Goal: Task Accomplishment & Management: Manage account settings

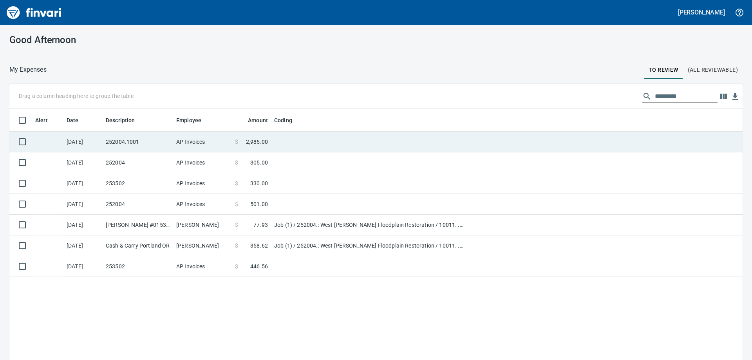
scroll to position [268, 721]
click at [165, 137] on td "252004.1001" at bounding box center [138, 142] width 70 height 21
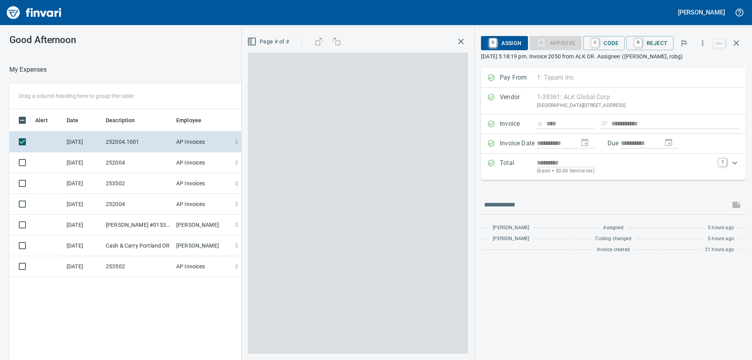
scroll to position [268, 525]
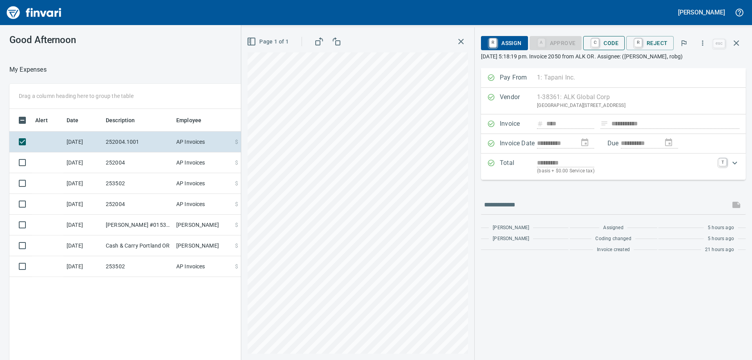
click at [615, 43] on span "C Code" at bounding box center [603, 42] width 29 height 13
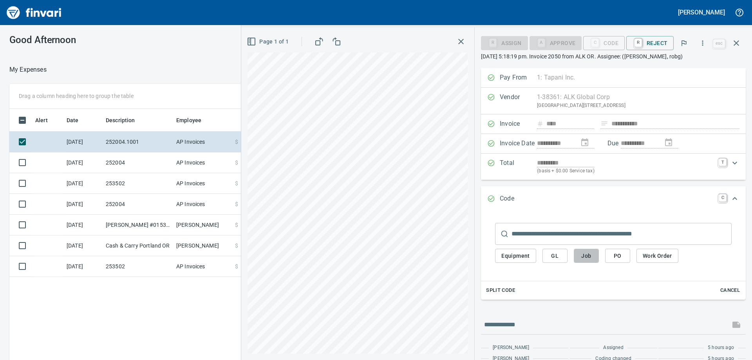
drag, startPoint x: 589, startPoint y: 258, endPoint x: 572, endPoint y: 242, distance: 23.0
click at [590, 258] on span "Job" at bounding box center [586, 256] width 13 height 10
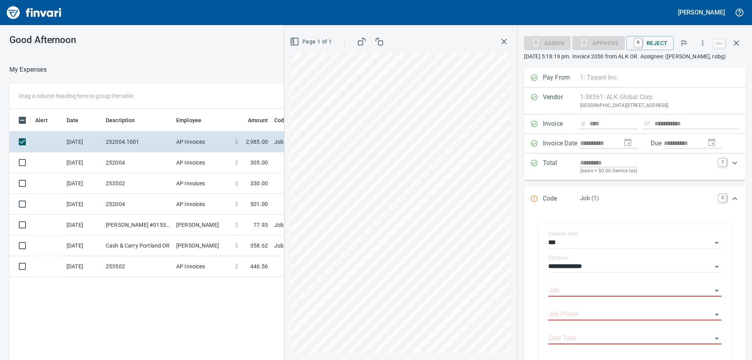
scroll to position [23, 0]
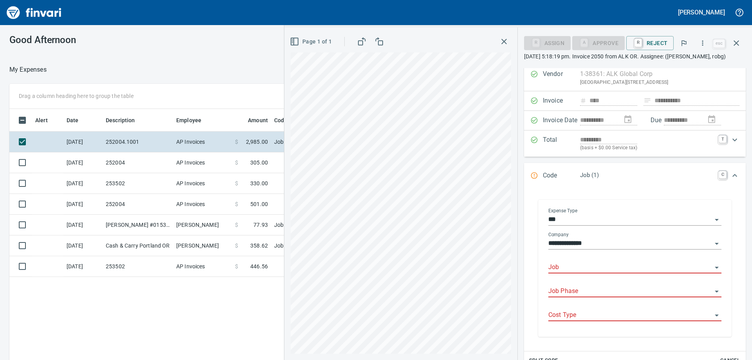
click at [574, 270] on input "Job" at bounding box center [630, 267] width 164 height 11
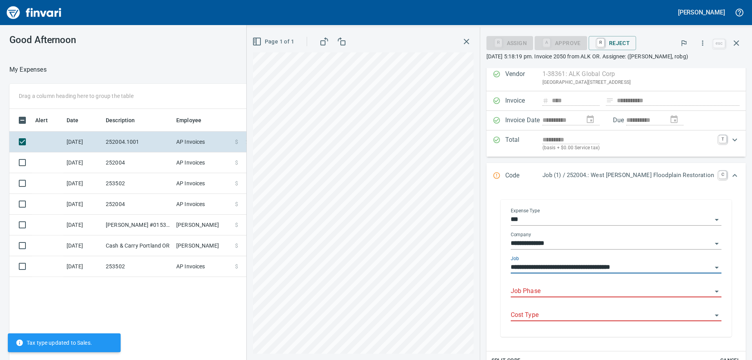
type input "**********"
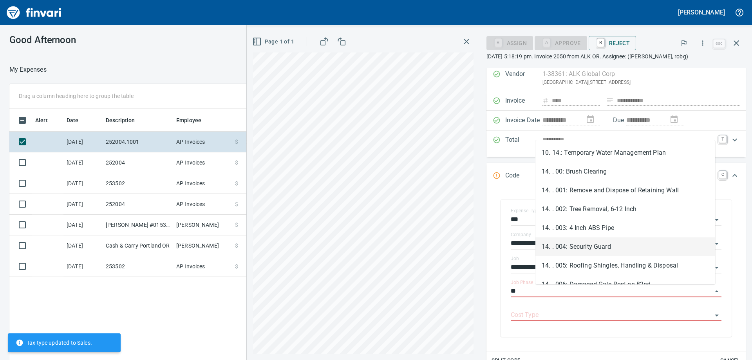
click at [594, 246] on li "14. . 004: Security Guard" at bounding box center [625, 246] width 180 height 19
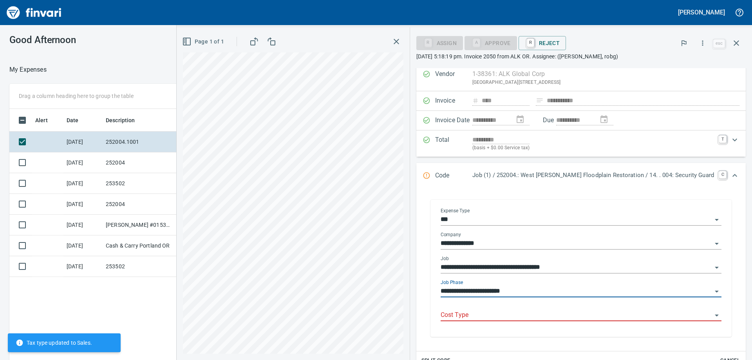
type input "**********"
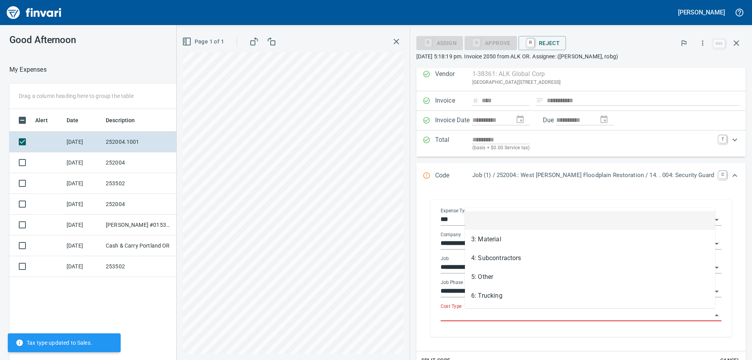
click at [559, 316] on input "Cost Type" at bounding box center [576, 315] width 271 height 11
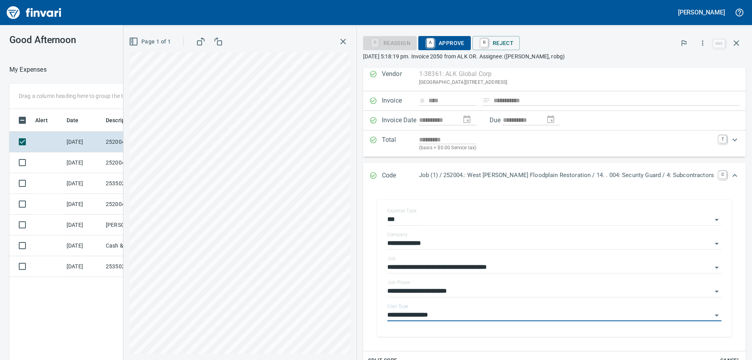
type input "**********"
click at [464, 42] on span "A Approve" at bounding box center [444, 42] width 40 height 13
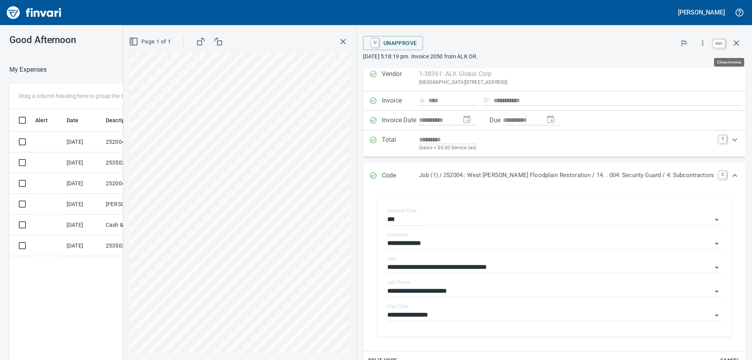
click at [738, 42] on icon "button" at bounding box center [735, 42] width 5 height 5
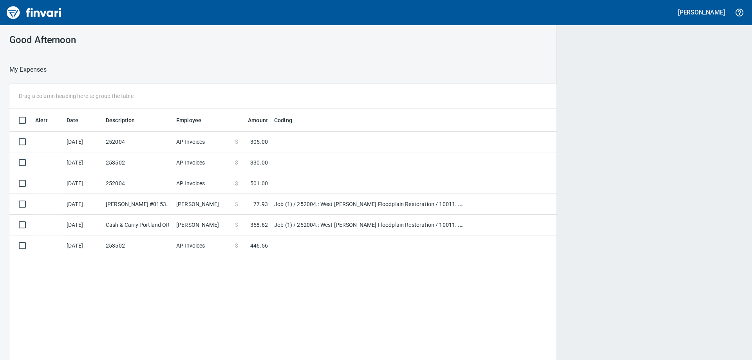
scroll to position [268, 717]
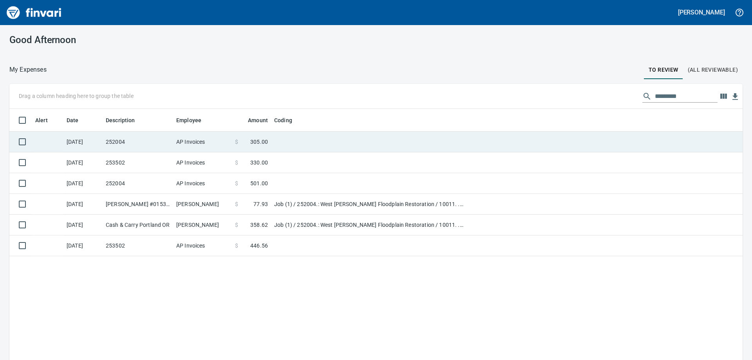
click at [141, 139] on td "252004" at bounding box center [138, 142] width 70 height 21
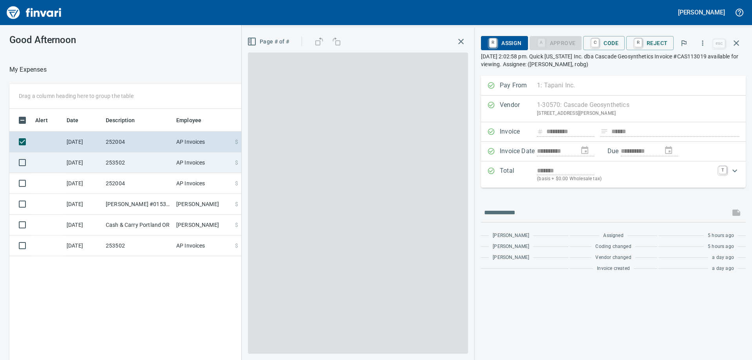
scroll to position [268, 525]
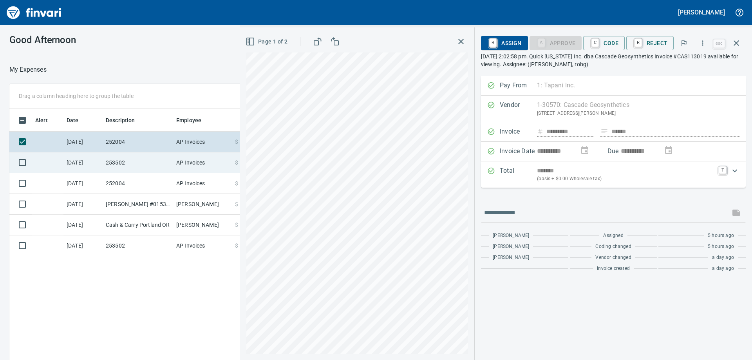
click at [141, 161] on td "253502" at bounding box center [138, 162] width 70 height 21
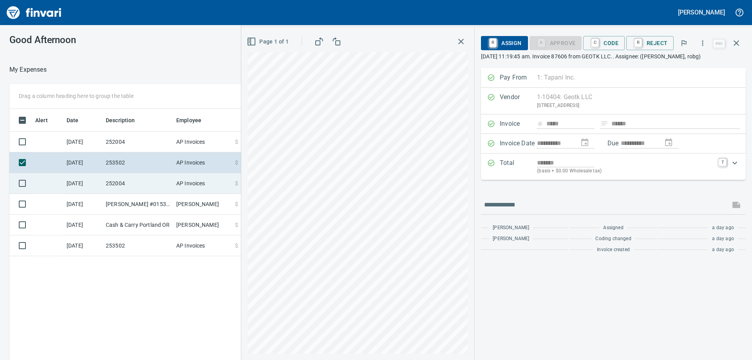
click at [141, 182] on td "252004" at bounding box center [138, 183] width 70 height 21
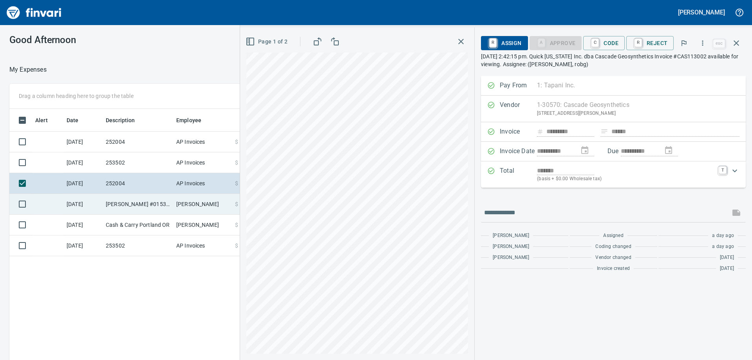
click at [160, 203] on td "[PERSON_NAME] #0153 [GEOGRAPHIC_DATA] OR" at bounding box center [138, 204] width 70 height 21
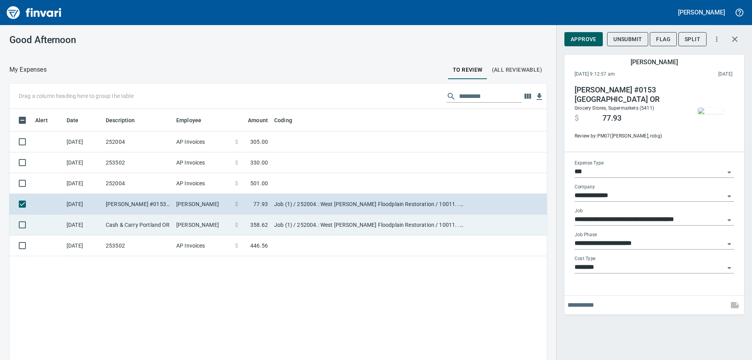
click at [101, 226] on td "[DATE]" at bounding box center [82, 225] width 39 height 21
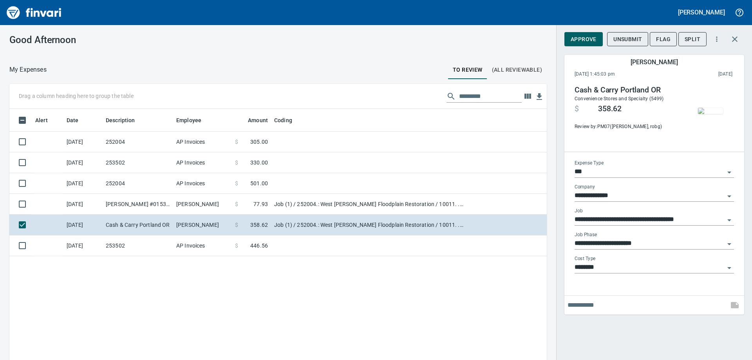
click at [713, 108] on img "button" at bounding box center [710, 111] width 25 height 6
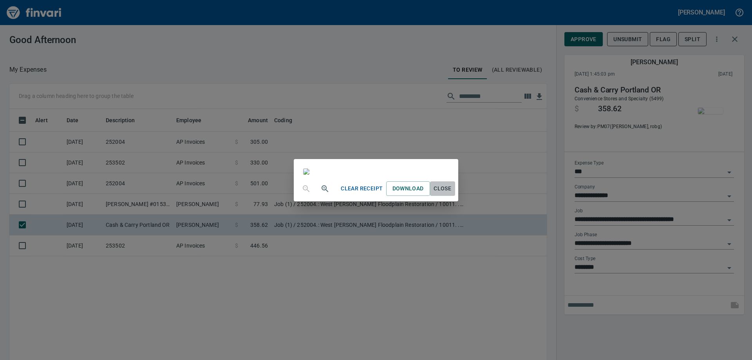
click at [452, 193] on span "Close" at bounding box center [442, 189] width 19 height 10
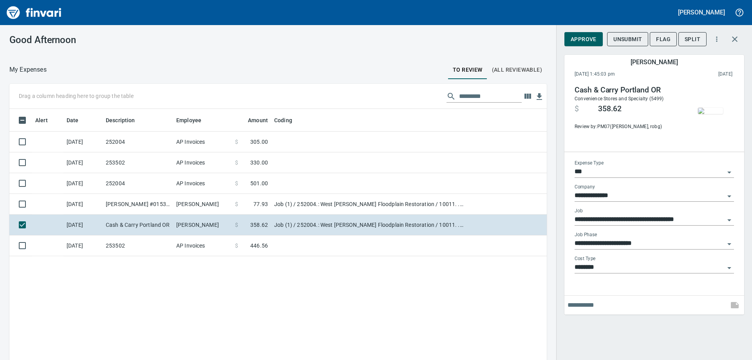
scroll to position [268, 525]
click at [645, 241] on input "**********" at bounding box center [649, 243] width 150 height 11
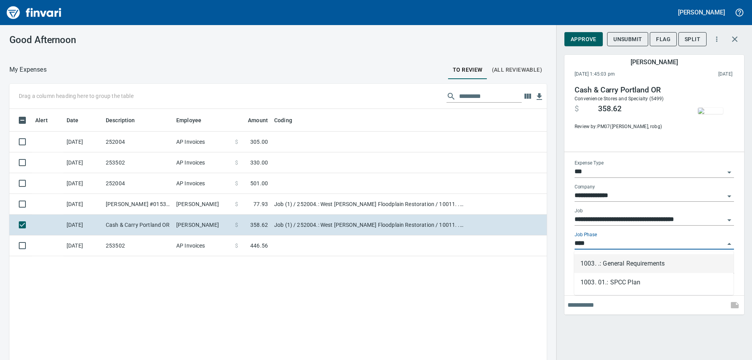
click at [641, 265] on li "1003. .: General Requirements" at bounding box center [653, 263] width 159 height 19
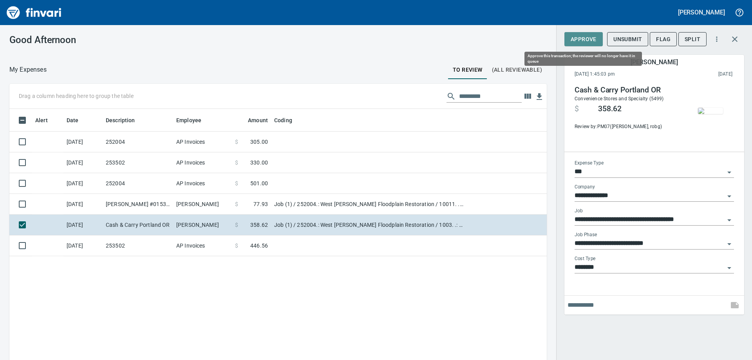
click at [584, 38] on span "Approve" at bounding box center [583, 39] width 26 height 10
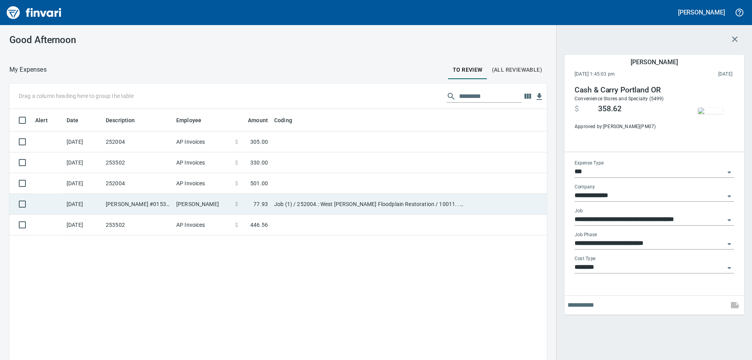
click at [145, 200] on td "[PERSON_NAME] #0153 [GEOGRAPHIC_DATA] OR" at bounding box center [138, 204] width 70 height 21
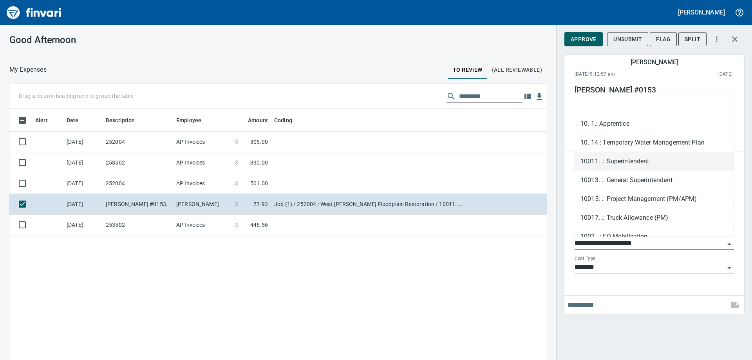
click at [621, 243] on input "**********" at bounding box center [649, 243] width 150 height 11
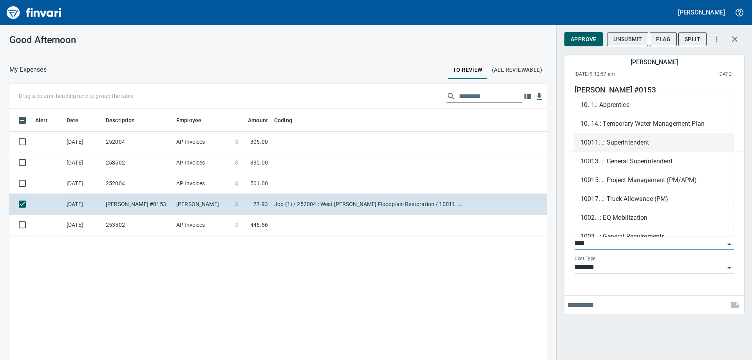
scroll to position [268, 525]
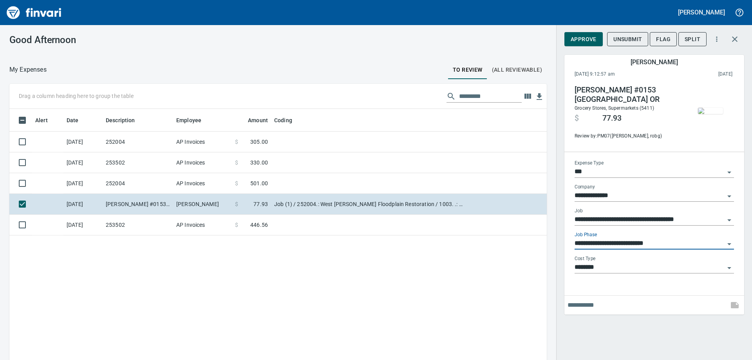
type input "**********"
click at [618, 287] on div "**********" at bounding box center [654, 221] width 172 height 135
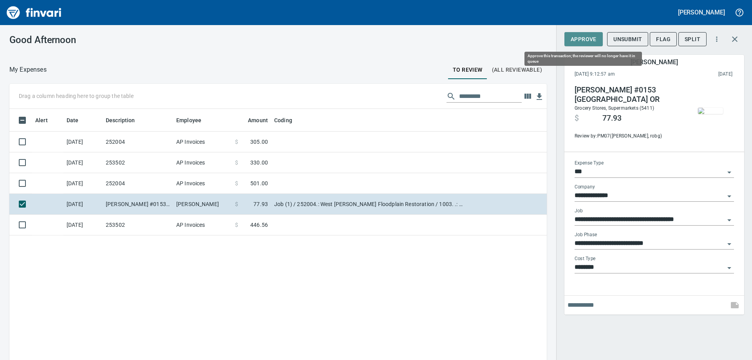
click at [578, 36] on span "Approve" at bounding box center [583, 39] width 26 height 10
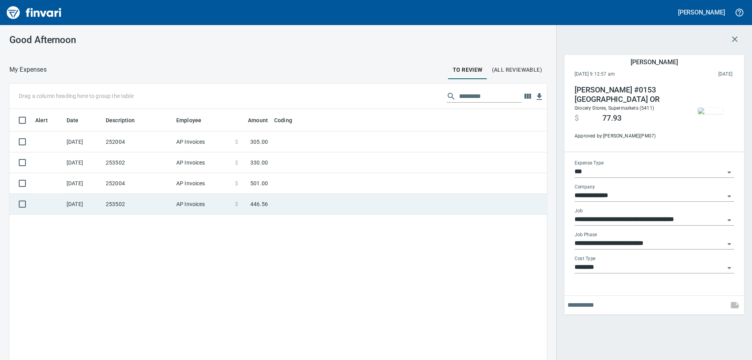
click at [105, 206] on td "253502" at bounding box center [138, 204] width 70 height 21
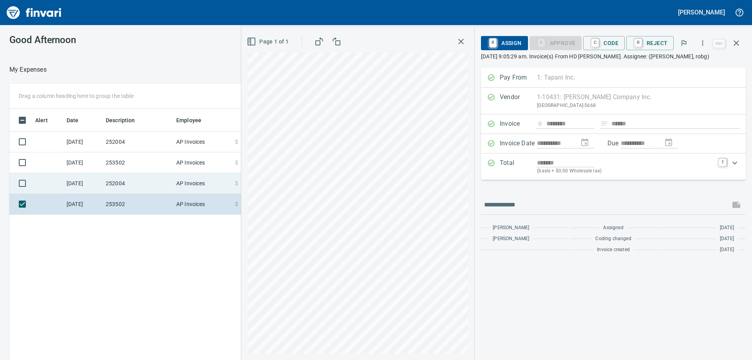
click at [128, 176] on td "252004" at bounding box center [138, 183] width 70 height 21
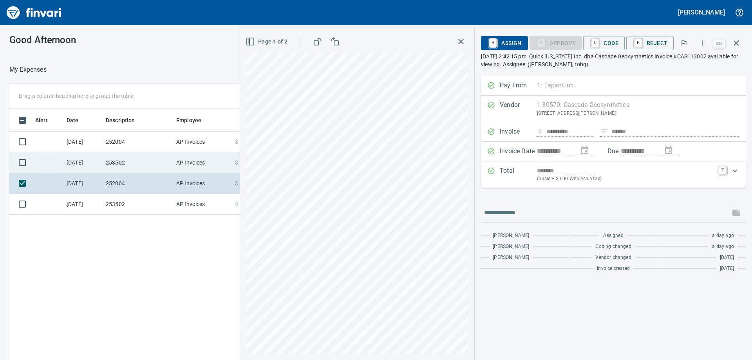
click at [137, 166] on td "253502" at bounding box center [138, 162] width 70 height 21
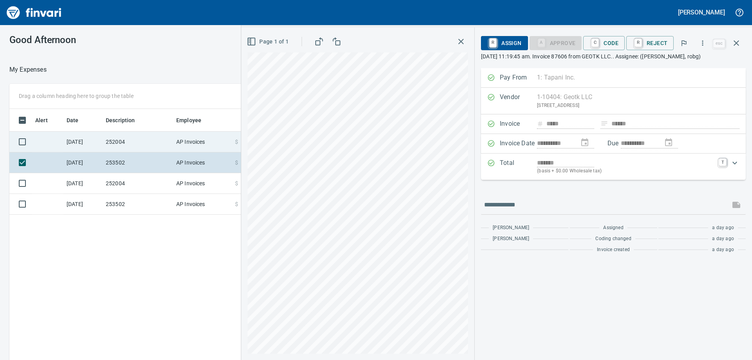
click at [156, 142] on td "252004" at bounding box center [138, 142] width 70 height 21
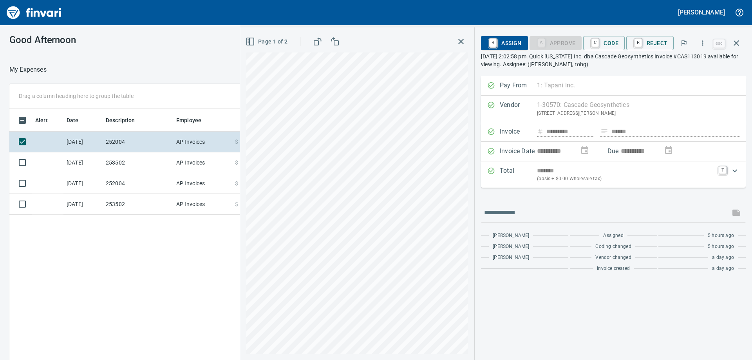
click at [139, 253] on div "Alert Date Description Employee Amount Coding [DATE] 252004 AP Invoices $ 305.0…" at bounding box center [277, 246] width 537 height 274
click at [156, 202] on td "253502" at bounding box center [138, 204] width 70 height 21
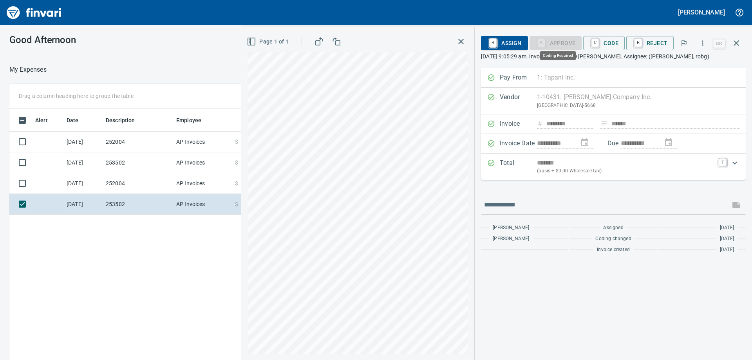
scroll to position [268, 525]
click at [607, 43] on span "C Code" at bounding box center [603, 42] width 29 height 13
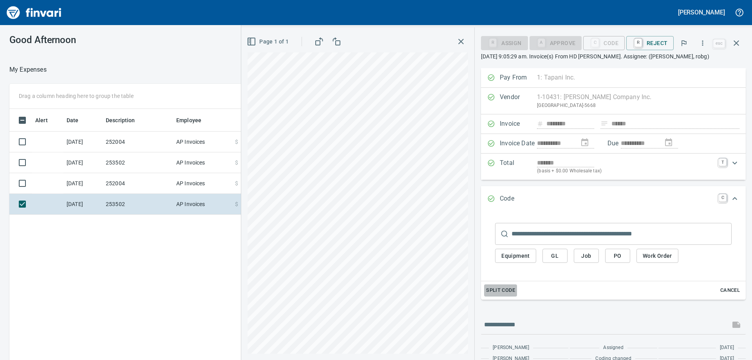
click at [501, 290] on span "Split Code" at bounding box center [500, 290] width 29 height 9
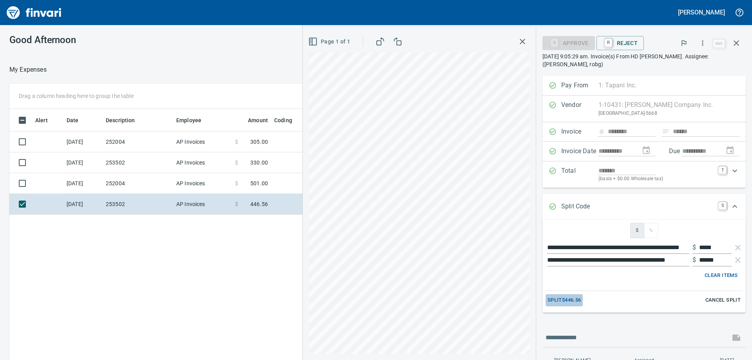
click at [558, 300] on span "Split $446.56" at bounding box center [563, 300] width 33 height 9
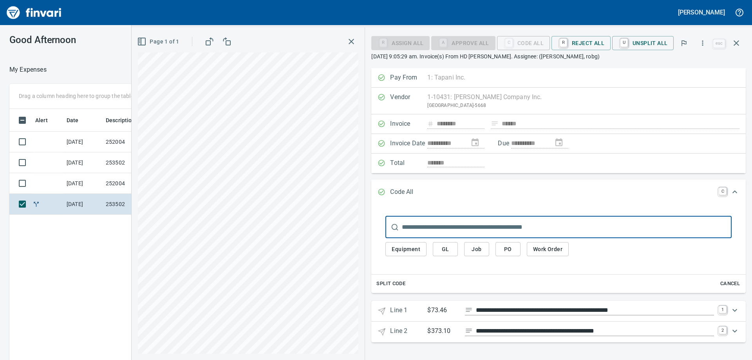
click at [728, 281] on span "Cancel" at bounding box center [729, 283] width 21 height 9
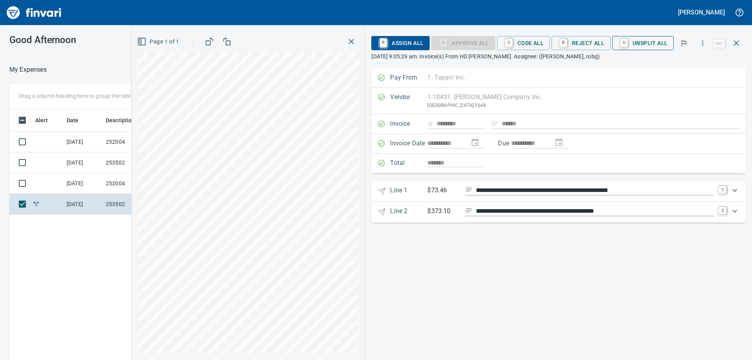
click at [638, 44] on span "U Unsplit All" at bounding box center [642, 42] width 49 height 13
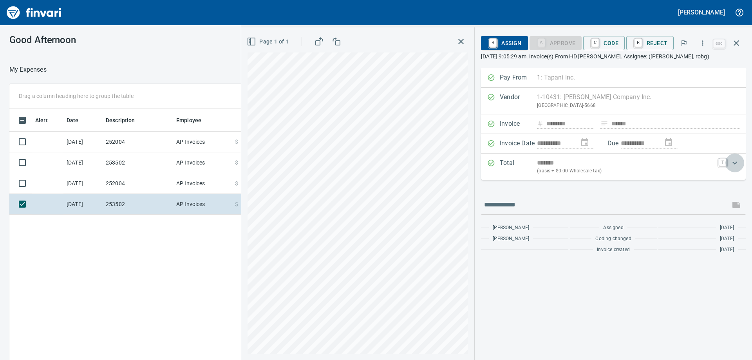
click at [740, 164] on div "Expand" at bounding box center [734, 162] width 19 height 19
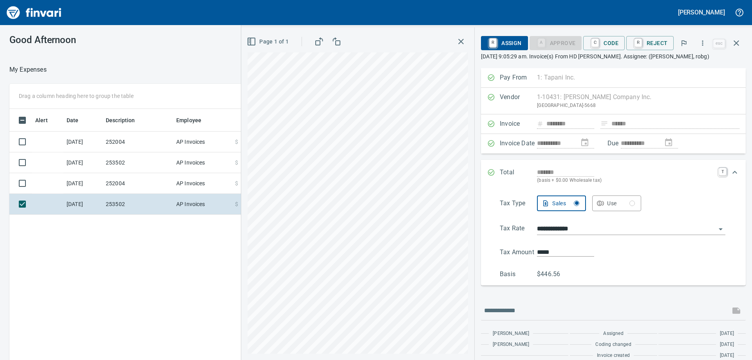
click at [730, 173] on icon "Expand" at bounding box center [734, 172] width 9 height 9
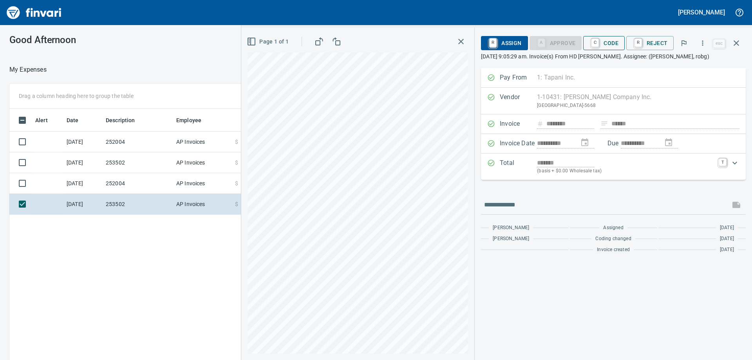
click at [610, 40] on span "C Code" at bounding box center [603, 42] width 29 height 13
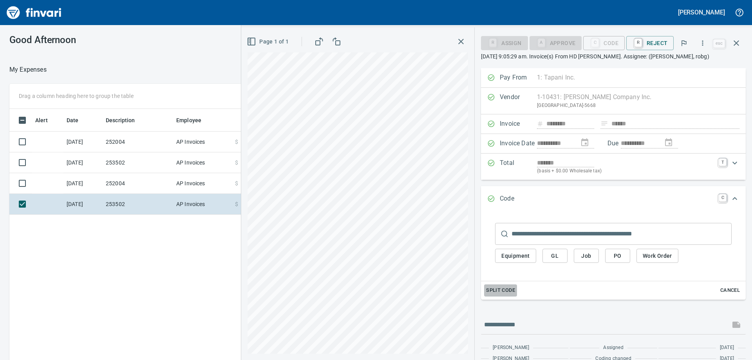
click at [503, 288] on span "Split Code" at bounding box center [500, 290] width 29 height 9
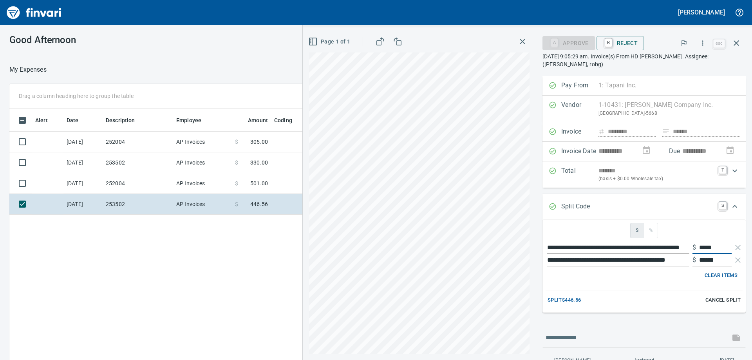
drag, startPoint x: 710, startPoint y: 247, endPoint x: 690, endPoint y: 248, distance: 20.4
click at [692, 248] on div "$ *****" at bounding box center [711, 247] width 39 height 13
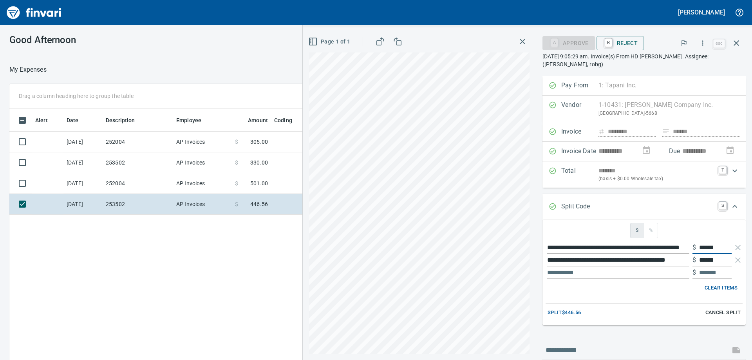
type input "******"
click at [716, 260] on input "******" at bounding box center [715, 260] width 32 height 13
drag, startPoint x: 718, startPoint y: 260, endPoint x: 679, endPoint y: 257, distance: 39.3
click at [679, 257] on div "**********" at bounding box center [643, 260] width 197 height 13
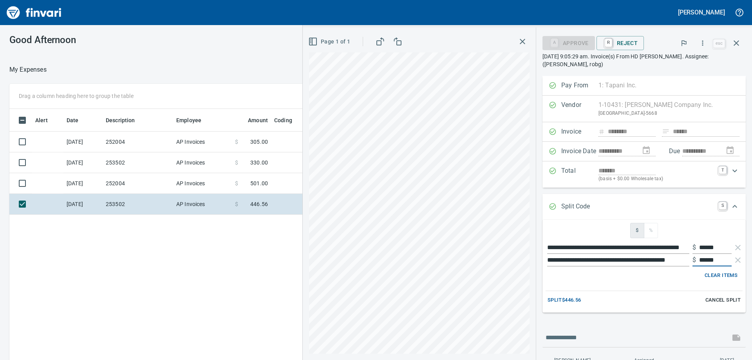
type input "******"
drag, startPoint x: 664, startPoint y: 276, endPoint x: 688, endPoint y: 274, distance: 23.7
click at [664, 277] on div "Clear Items" at bounding box center [644, 275] width 191 height 12
click at [666, 200] on Code "Split Code S" at bounding box center [643, 207] width 203 height 26
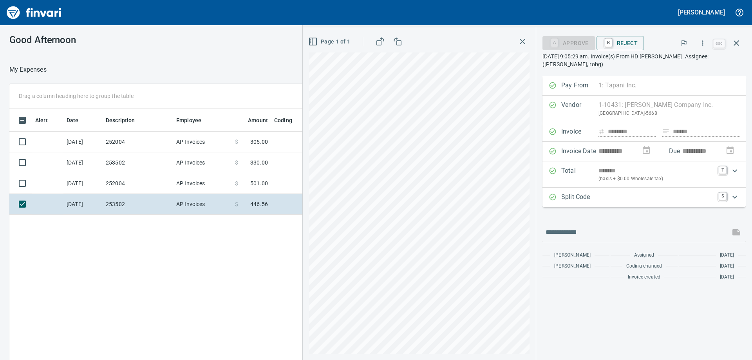
click at [736, 195] on icon "Expand" at bounding box center [734, 196] width 9 height 9
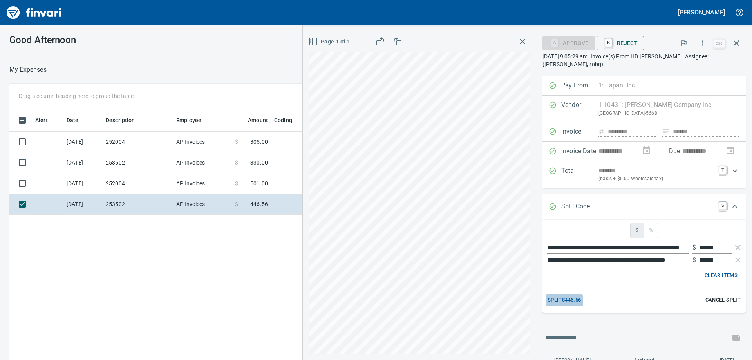
click at [563, 301] on span "Split $446.56" at bounding box center [563, 300] width 33 height 9
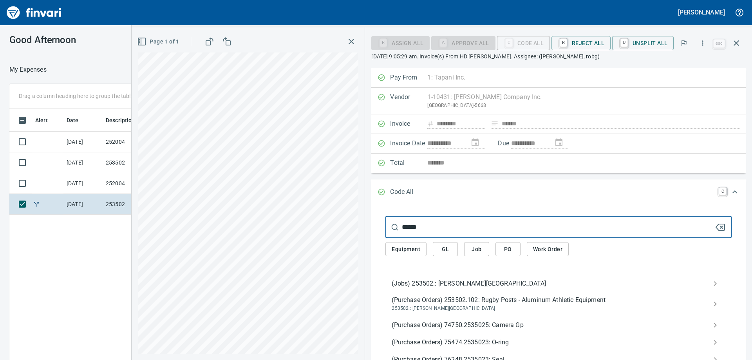
type input "******"
click at [471, 282] on span "(Jobs) 253502.: [PERSON_NAME][GEOGRAPHIC_DATA]" at bounding box center [552, 283] width 321 height 9
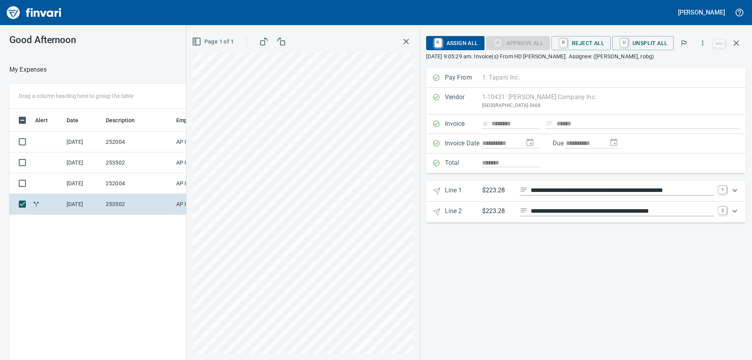
click at [735, 191] on icon "Expand" at bounding box center [734, 190] width 9 height 9
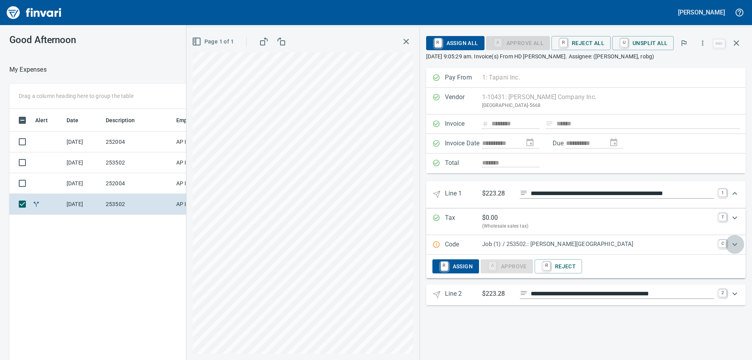
click at [735, 243] on icon "Expand" at bounding box center [734, 244] width 9 height 9
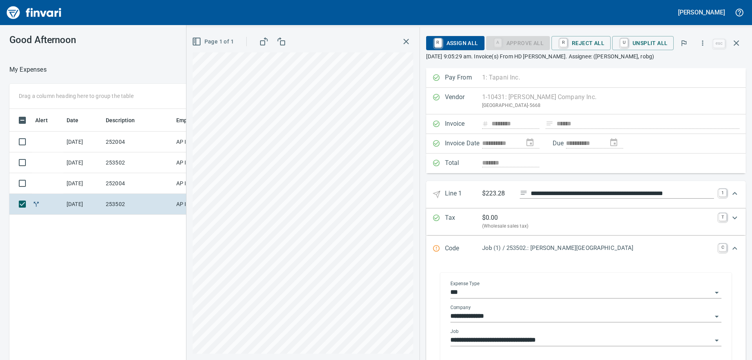
scroll to position [117, 0]
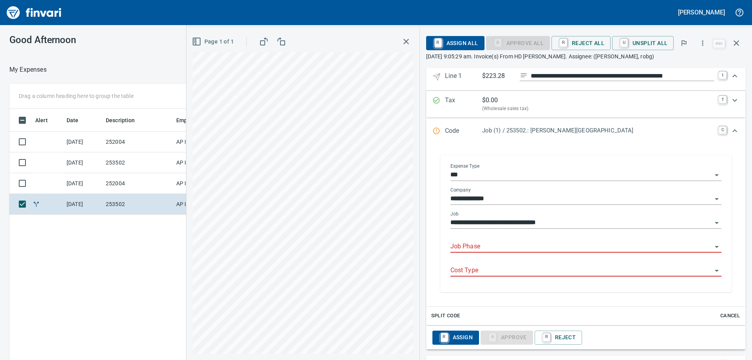
click at [502, 247] on input "Job Phase" at bounding box center [581, 246] width 262 height 11
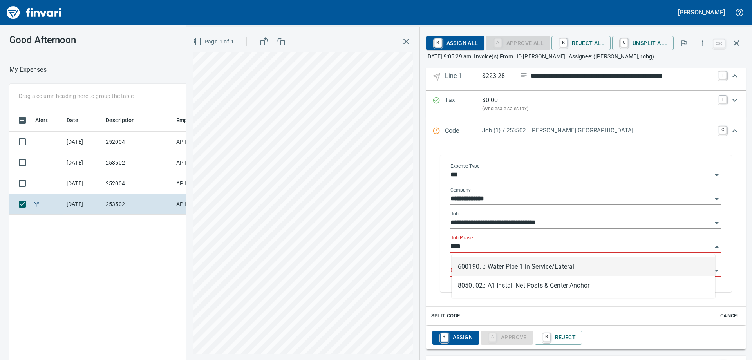
scroll to position [268, 525]
click at [537, 265] on li "600190. .: Water Pipe 1 in Service/Lateral" at bounding box center [583, 266] width 264 height 19
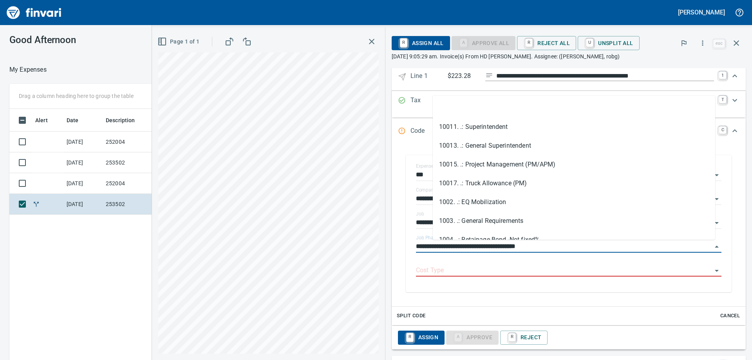
drag, startPoint x: 557, startPoint y: 247, endPoint x: 422, endPoint y: 245, distance: 135.1
click at [421, 246] on div "**********" at bounding box center [568, 223] width 341 height 153
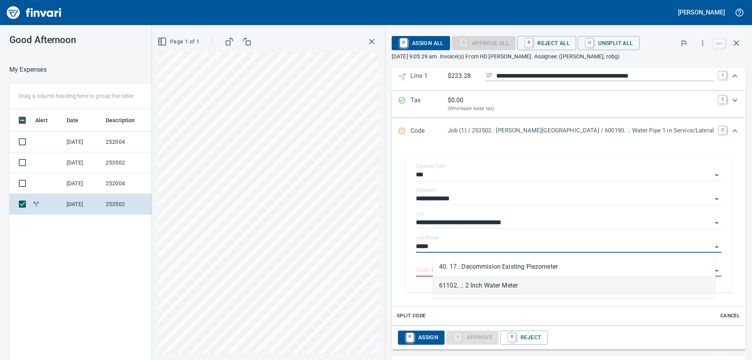
click at [494, 284] on li "61102. .: 2 Inch Water Meter" at bounding box center [574, 285] width 282 height 19
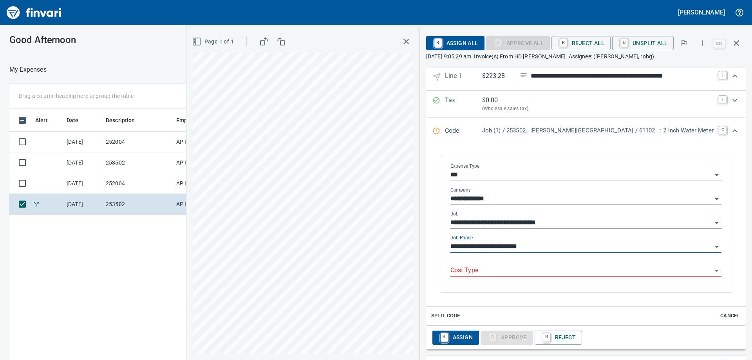
type input "**********"
drag, startPoint x: 486, startPoint y: 270, endPoint x: 495, endPoint y: 271, distance: 9.4
click at [486, 270] on input "Cost Type" at bounding box center [581, 270] width 262 height 11
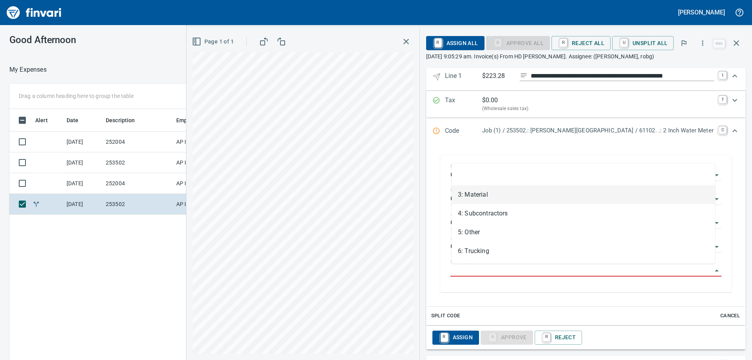
click at [475, 197] on li "3: Material" at bounding box center [583, 194] width 264 height 19
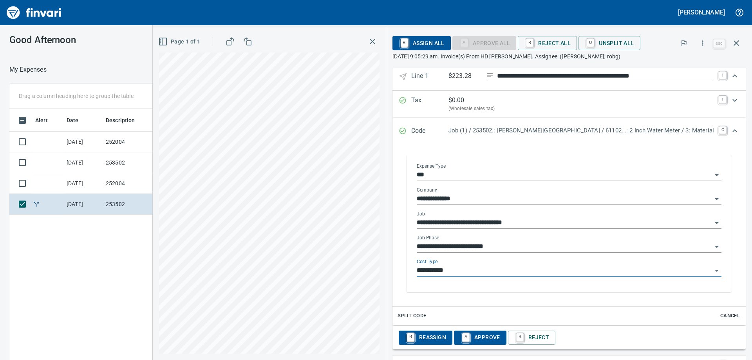
type input "**********"
click at [500, 337] on span "A Approve" at bounding box center [480, 337] width 40 height 13
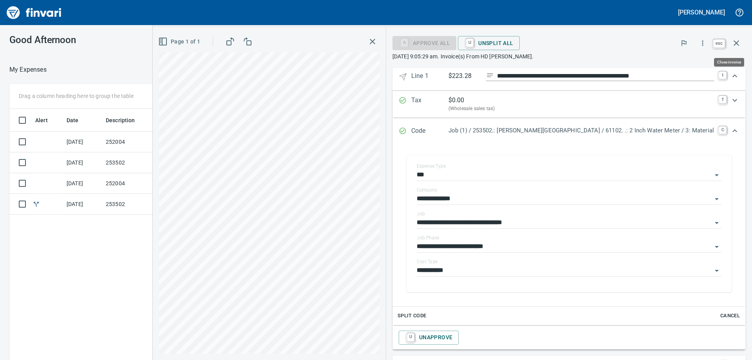
click at [738, 42] on icon "button" at bounding box center [735, 42] width 9 height 9
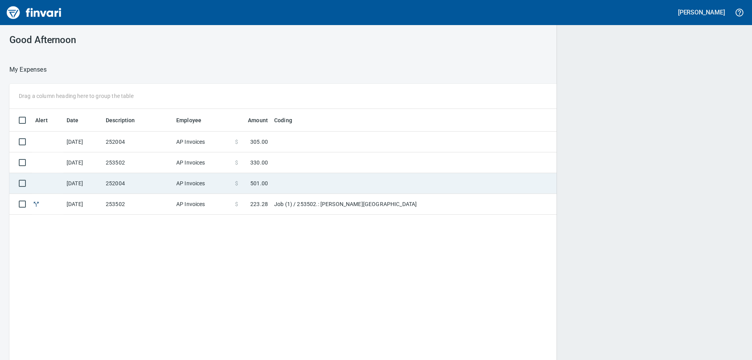
scroll to position [268, 717]
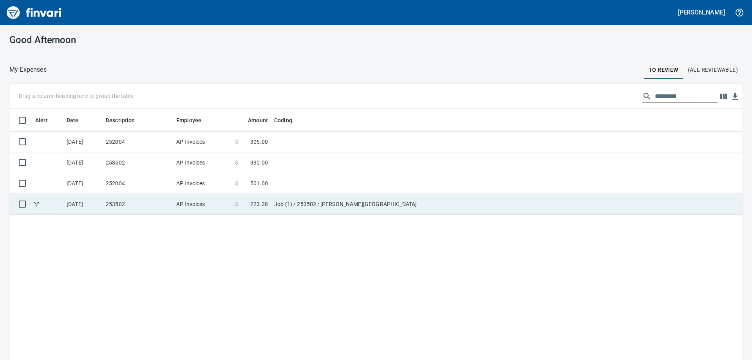
click at [170, 202] on td "253502" at bounding box center [138, 204] width 70 height 21
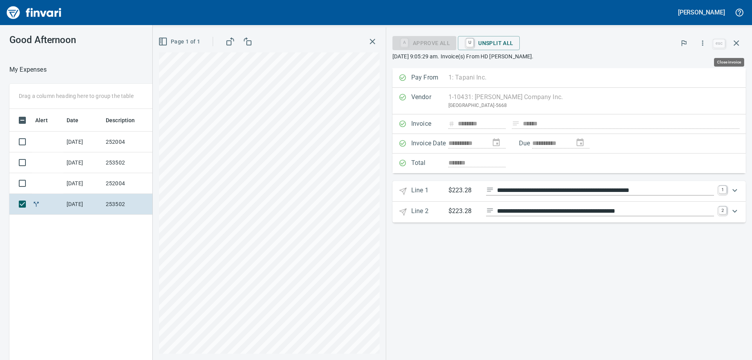
scroll to position [268, 525]
click at [513, 44] on span "U Unsplit All" at bounding box center [488, 42] width 49 height 13
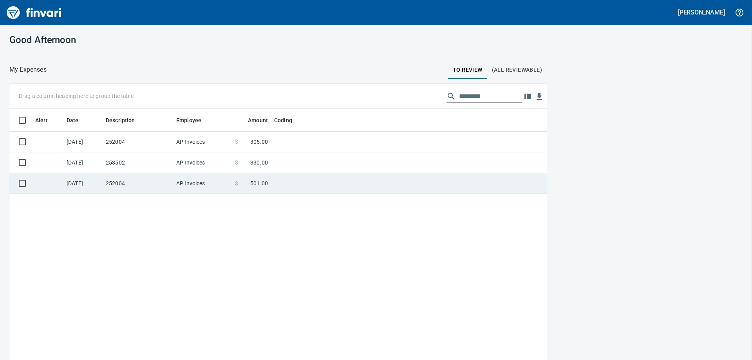
click at [222, 185] on td "AP Invoices" at bounding box center [202, 183] width 59 height 21
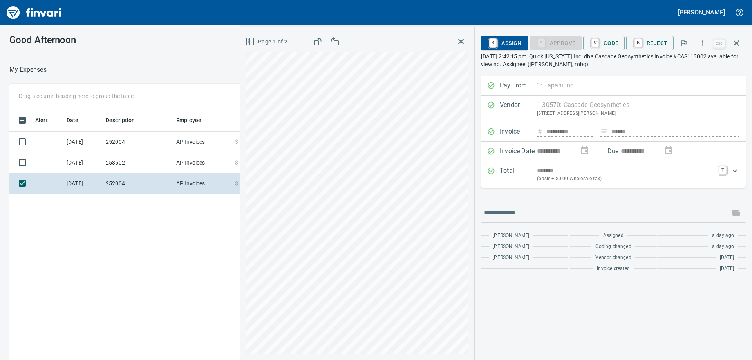
scroll to position [268, 525]
drag, startPoint x: 175, startPoint y: 252, endPoint x: 632, endPoint y: 87, distance: 486.1
click at [176, 251] on div "Alert Date Description Employee Amount Coding [DATE] 252004 AP Invoices $ 305.0…" at bounding box center [277, 246] width 537 height 274
click at [738, 40] on icon "button" at bounding box center [735, 42] width 9 height 9
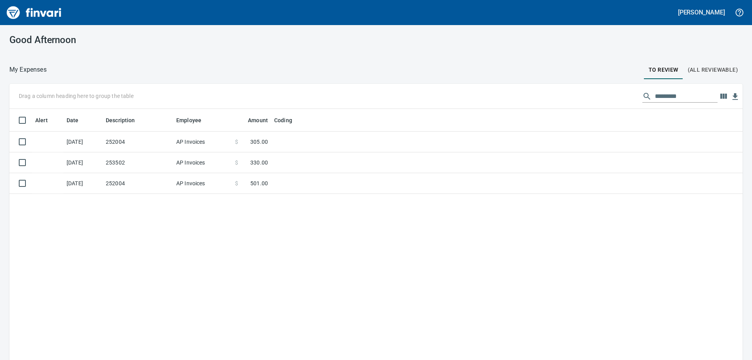
scroll to position [268, 721]
click at [697, 70] on span "(All Reviewable)" at bounding box center [713, 70] width 50 height 10
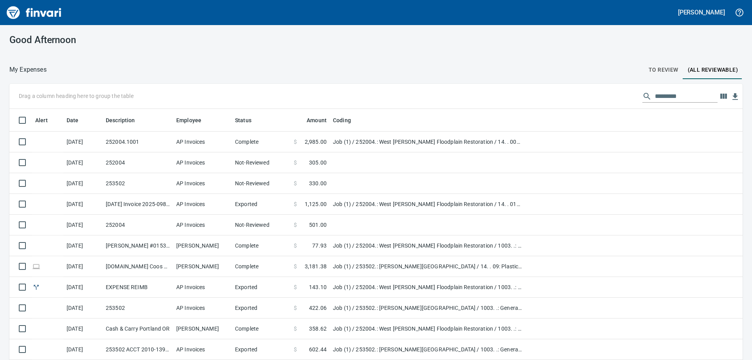
scroll to position [268, 715]
click at [657, 70] on span "To Review" at bounding box center [663, 70] width 30 height 10
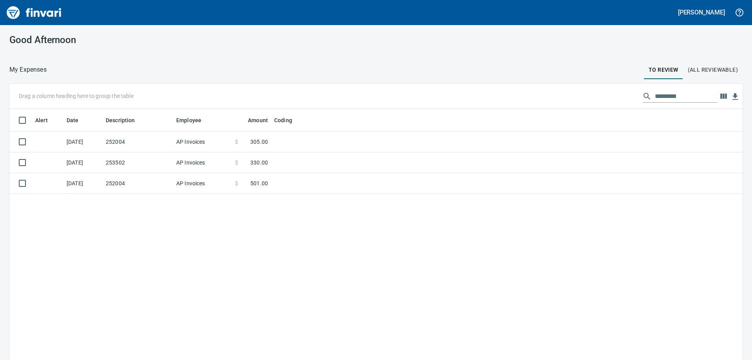
scroll to position [268, 721]
click at [712, 69] on span "(All Reviewable)" at bounding box center [713, 70] width 50 height 10
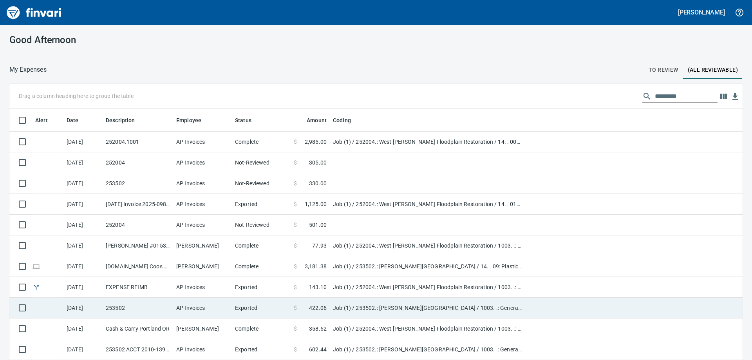
click at [237, 308] on td "Exported" at bounding box center [261, 308] width 59 height 21
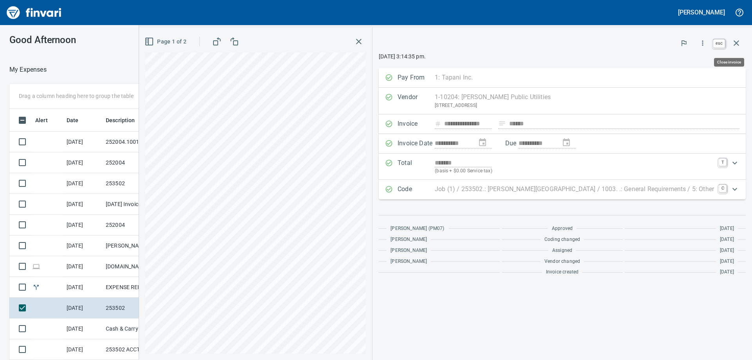
scroll to position [268, 520]
click at [735, 43] on icon "button" at bounding box center [735, 42] width 9 height 9
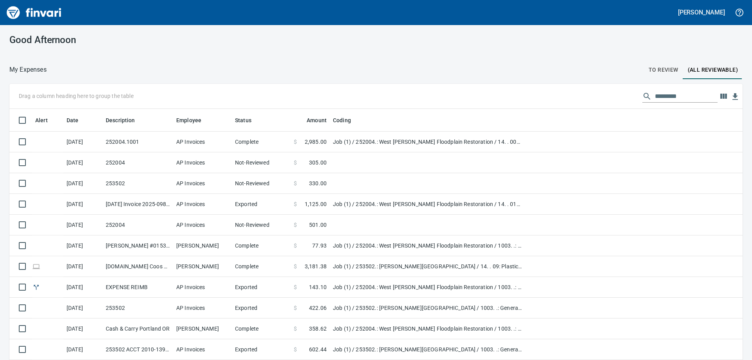
click at [344, 58] on div "Good Afternoon My Expenses To Review (All Reviewable) Drag a column heading her…" at bounding box center [376, 192] width 752 height 335
click at [656, 67] on span "To Review" at bounding box center [663, 70] width 30 height 10
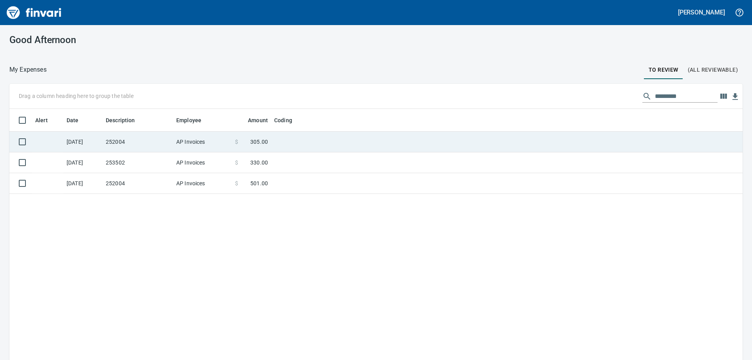
scroll to position [1, 1]
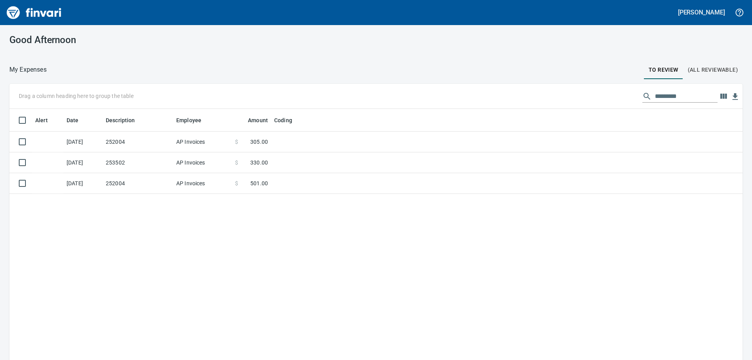
click at [204, 242] on div "Alert Date Description Employee Amount Coding [DATE] 252004 AP Invoices $ 305.0…" at bounding box center [375, 246] width 733 height 274
drag, startPoint x: 179, startPoint y: 47, endPoint x: 165, endPoint y: 40, distance: 16.1
click at [179, 45] on div "Good Afternoon" at bounding box center [125, 40] width 251 height 30
